Goal: Task Accomplishment & Management: Use online tool/utility

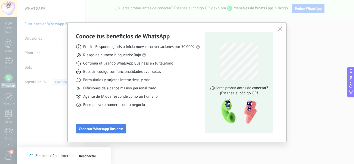
click at [112, 126] on button "Conectar WhatsApp Business" at bounding box center [101, 128] width 50 height 9
click at [109, 127] on span "Conectar WhatsApp Business" at bounding box center [101, 129] width 45 height 4
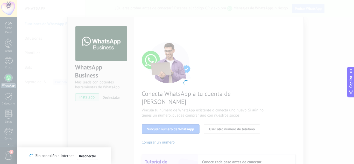
click at [161, 93] on div at bounding box center [185, 82] width 337 height 164
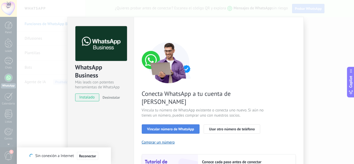
click at [165, 127] on span "Vincular número de WhatsApp" at bounding box center [170, 129] width 47 height 4
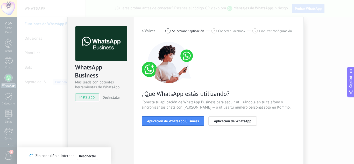
click at [165, 121] on span "Aplicación de WhatsApp Business" at bounding box center [173, 121] width 52 height 4
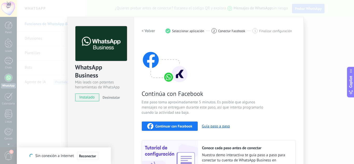
click at [171, 127] on span "Continuar con Facebook" at bounding box center [174, 126] width 37 height 4
click at [173, 126] on span "Continuar con Facebook" at bounding box center [174, 126] width 37 height 4
